Goal: Find specific page/section: Find specific page/section

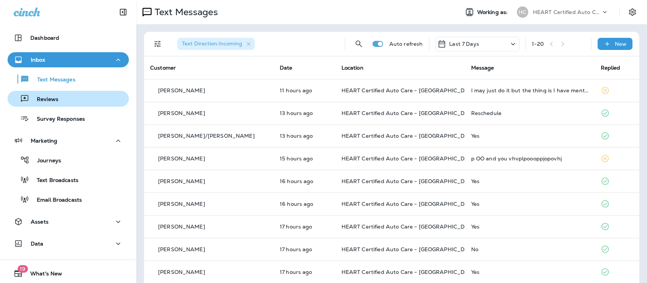
click at [70, 95] on div "Reviews" at bounding box center [68, 98] width 115 height 11
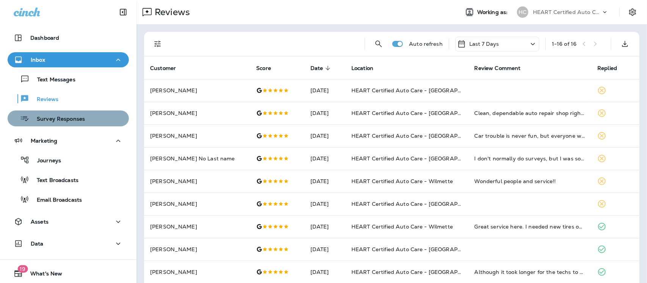
click at [80, 119] on p "Survey Responses" at bounding box center [57, 119] width 56 height 7
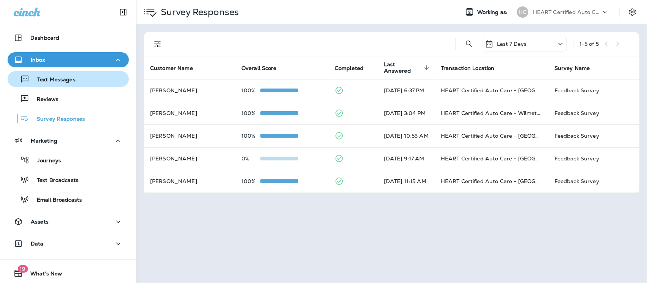
click at [67, 82] on p "Text Messages" at bounding box center [53, 80] width 46 height 7
